Goal: Navigation & Orientation: Find specific page/section

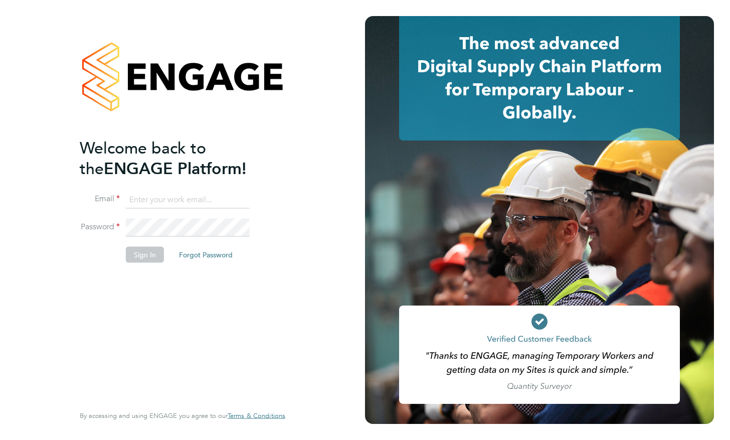
type input "s.fleming@realstaffing.com"
click at [267, 325] on div "Welcome back to the ENGAGE Platform! Email s.fleming@realstaffing.com Password …" at bounding box center [178, 269] width 196 height 265
click at [140, 250] on button "Sign In" at bounding box center [145, 254] width 38 height 16
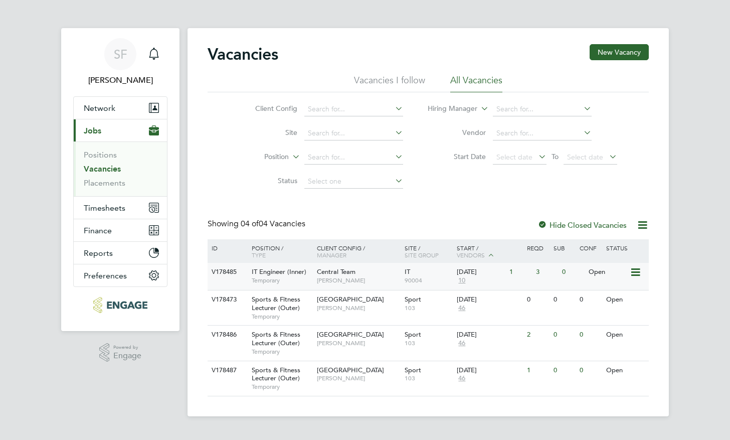
click at [397, 275] on div "Central Team [PERSON_NAME]" at bounding box center [358, 276] width 88 height 26
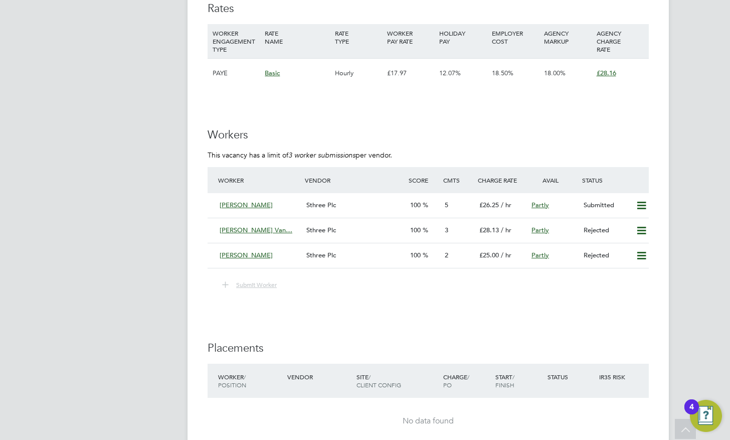
scroll to position [1556, 0]
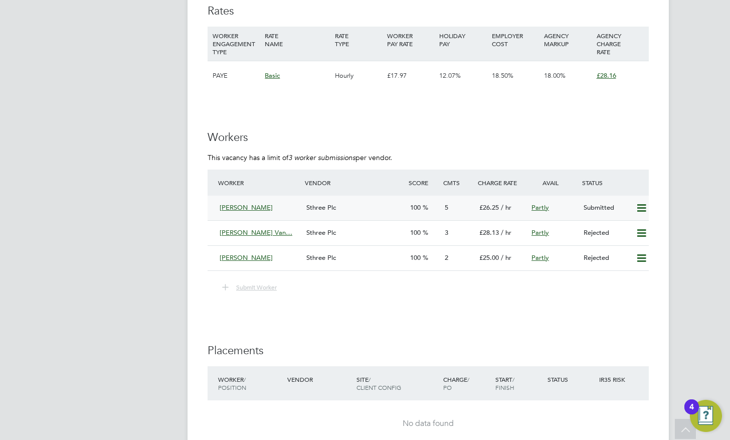
click at [298, 206] on div "Alom Hussain" at bounding box center [259, 208] width 87 height 17
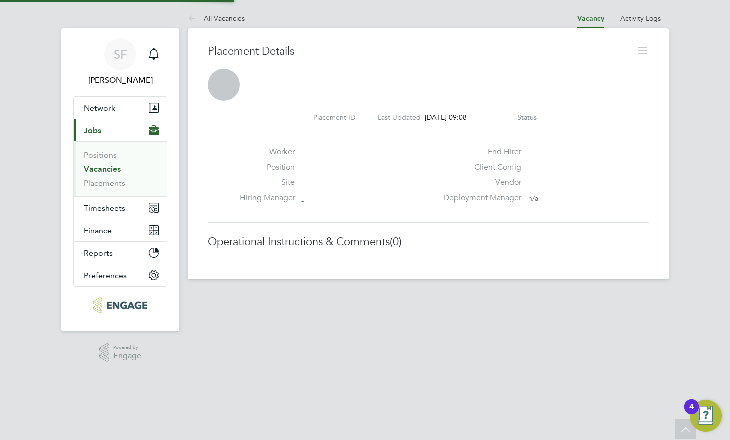
scroll to position [5, 5]
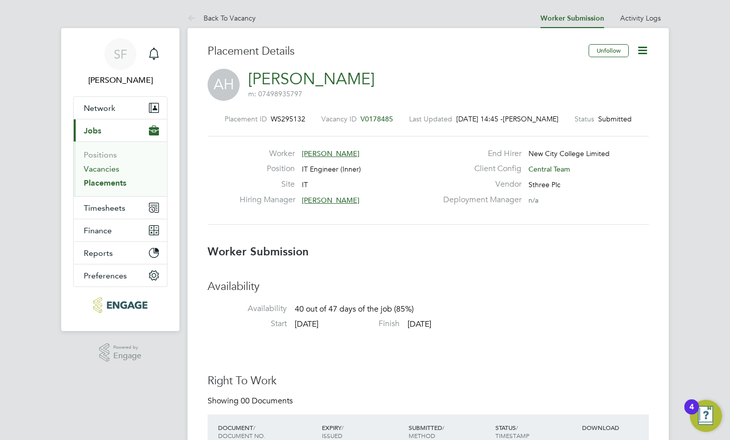
click at [95, 167] on link "Vacancies" at bounding box center [102, 169] width 36 height 10
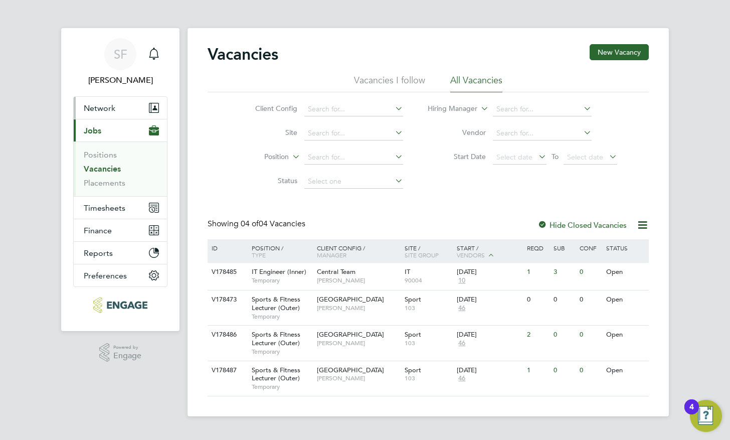
click at [106, 115] on button "Network" at bounding box center [120, 108] width 93 height 22
click at [92, 103] on span "Network" at bounding box center [100, 108] width 32 height 10
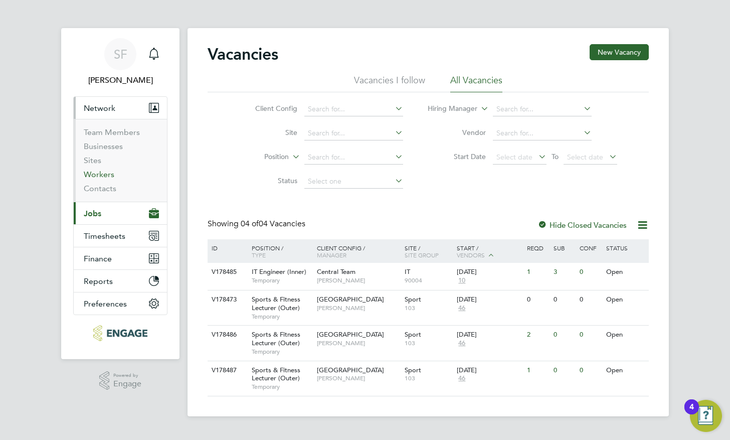
click at [98, 172] on link "Workers" at bounding box center [99, 174] width 31 height 10
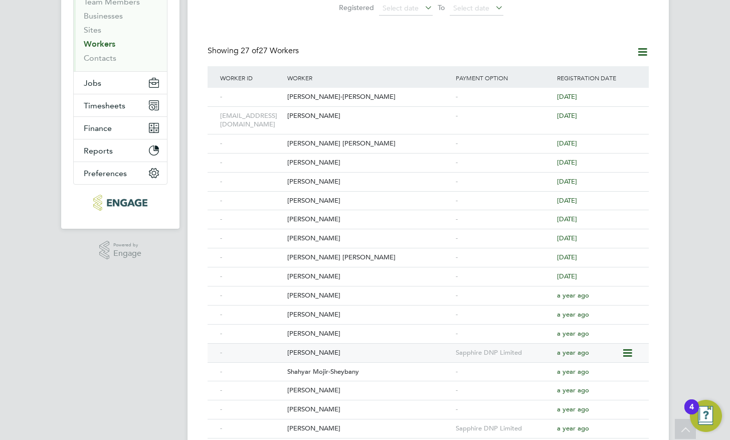
click at [434, 348] on div "Aneesa Kiani" at bounding box center [369, 352] width 168 height 19
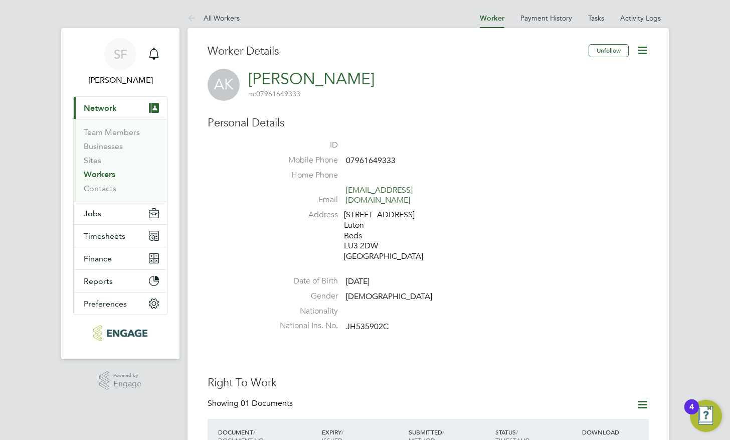
click at [645, 49] on icon at bounding box center [642, 50] width 13 height 13
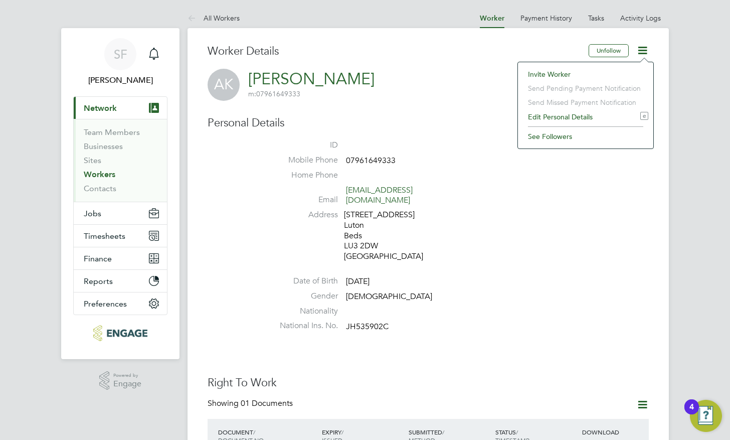
click at [364, 147] on li "ID" at bounding box center [458, 147] width 381 height 15
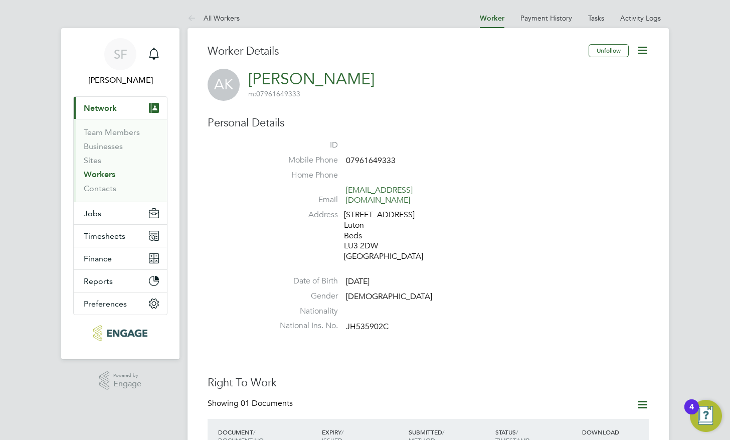
click at [285, 81] on link "[PERSON_NAME]" at bounding box center [311, 79] width 126 height 20
click at [111, 150] on link "Businesses" at bounding box center [103, 146] width 39 height 10
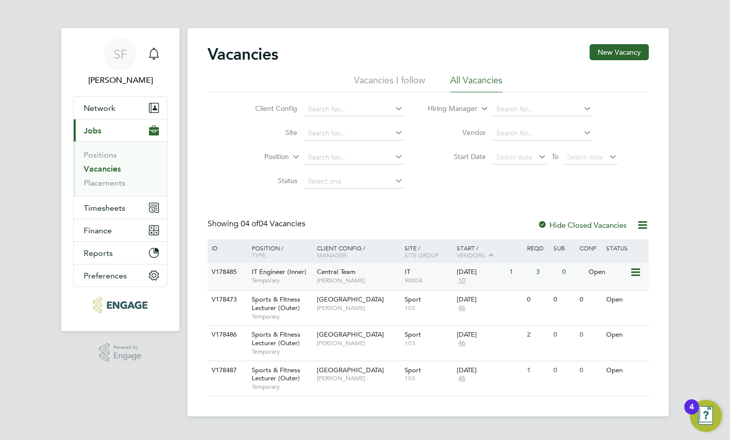
click at [376, 275] on div "Central Team [PERSON_NAME]" at bounding box center [358, 276] width 88 height 26
